Goal: Find specific page/section: Find specific page/section

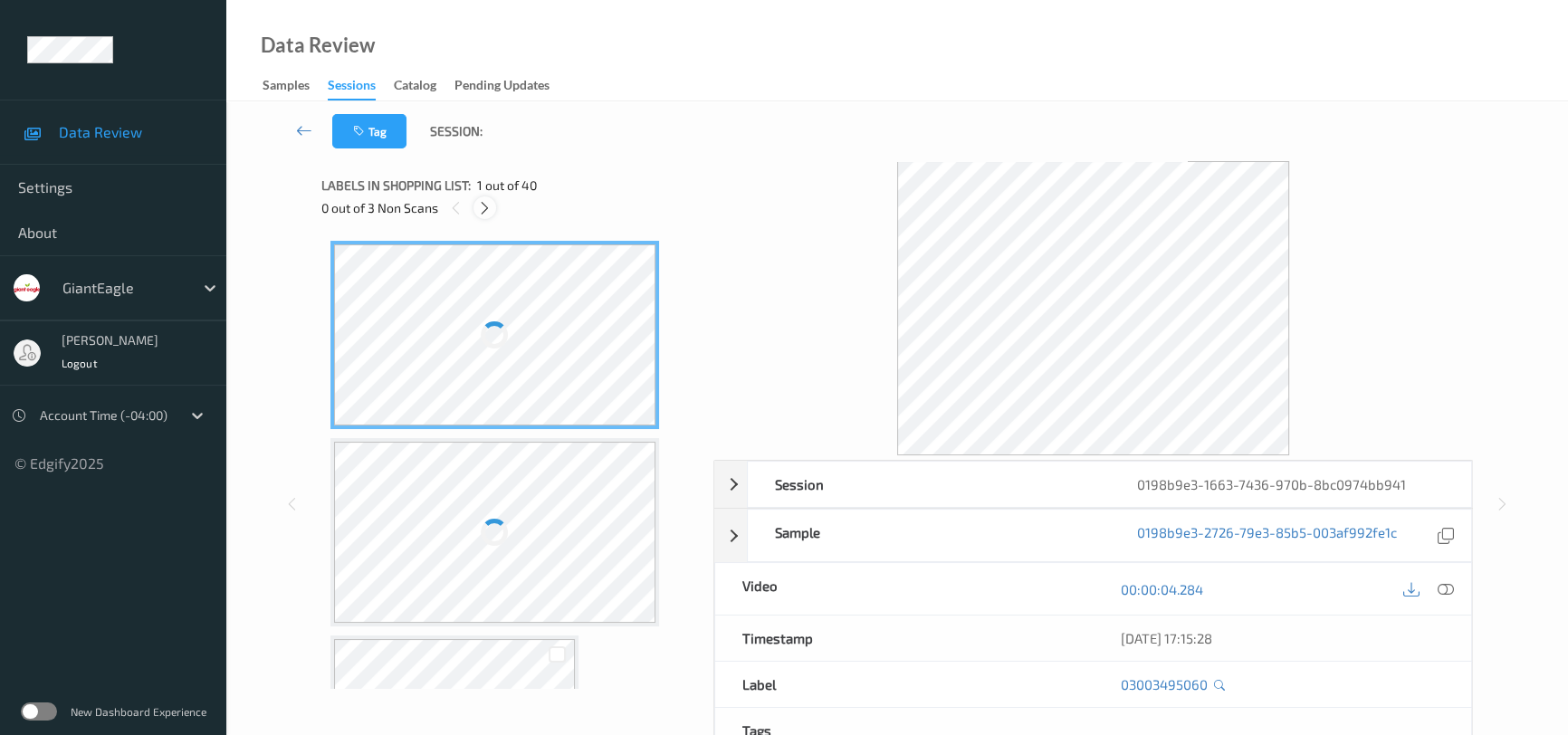
click at [482, 207] on icon at bounding box center [484, 208] width 16 height 16
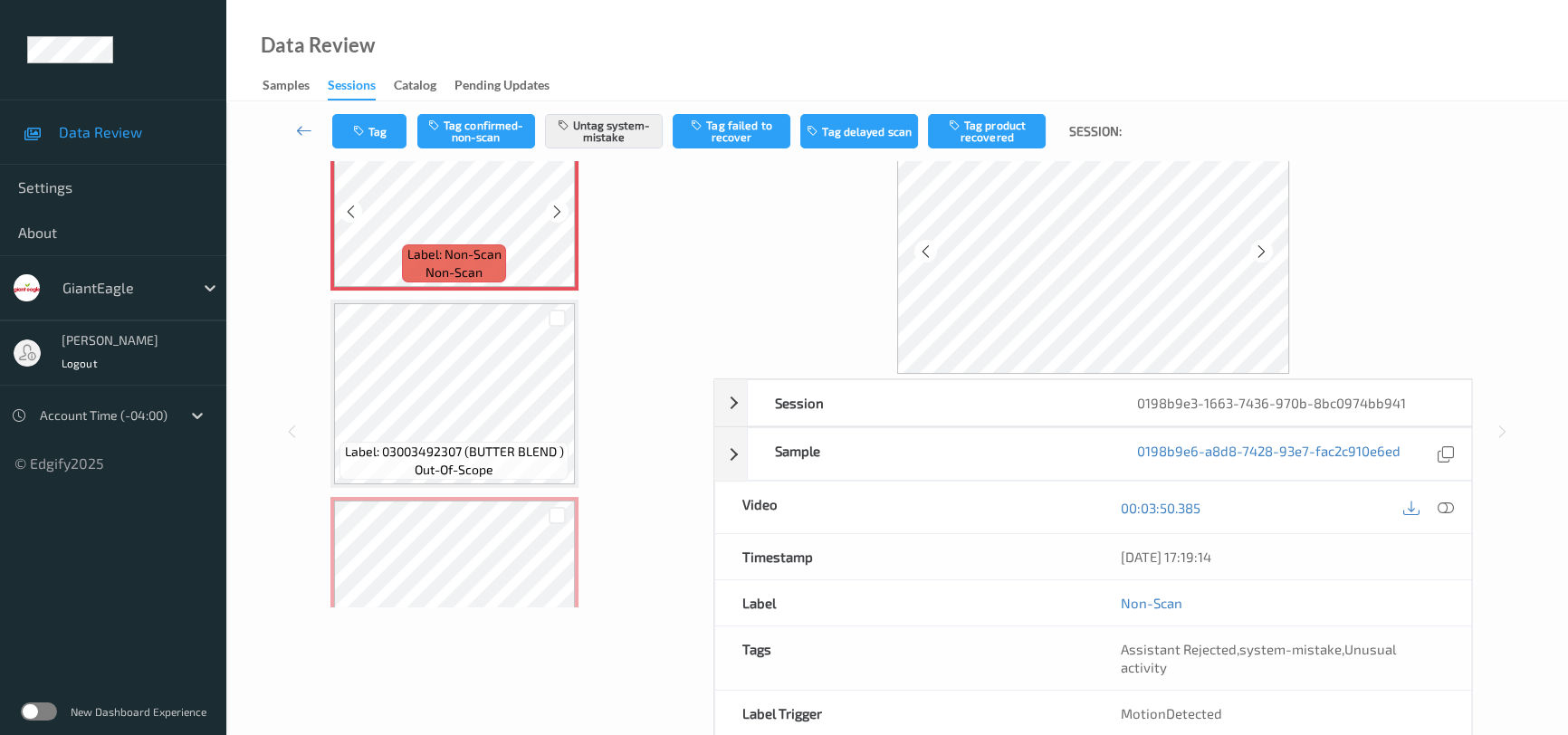
scroll to position [6794, 0]
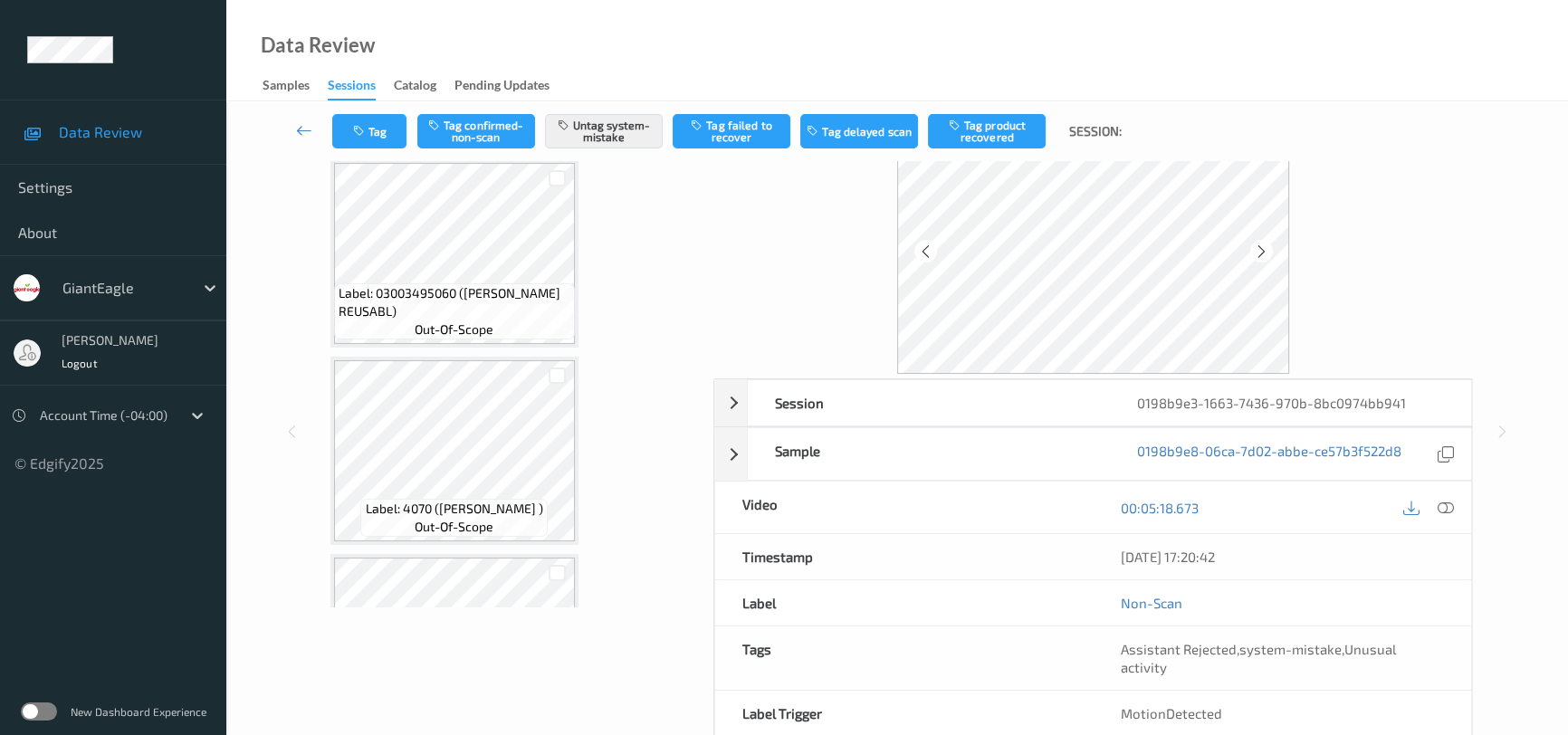
scroll to position [6794, 0]
